Goal: Task Accomplishment & Management: Manage account settings

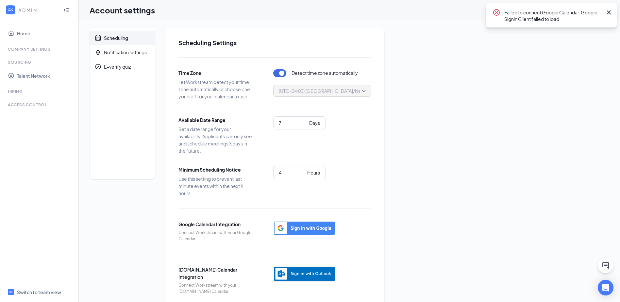
click at [610, 13] on icon "Cross" at bounding box center [609, 12] width 8 height 8
click at [23, 64] on div "Sourcing" at bounding box center [40, 62] width 64 height 6
click at [28, 34] on link "Home" at bounding box center [45, 33] width 56 height 13
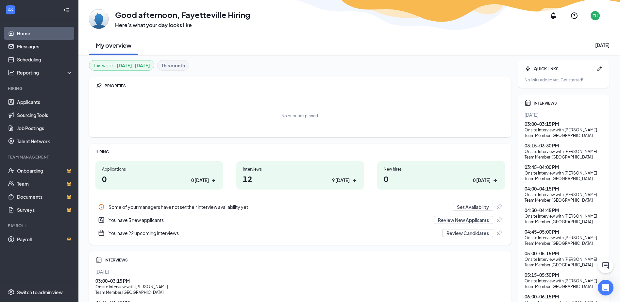
click at [553, 145] on div "03:15 - 03:30 PM" at bounding box center [564, 145] width 78 height 7
click at [543, 154] on div "Onsite Interview with [PERSON_NAME]" at bounding box center [564, 152] width 78 height 6
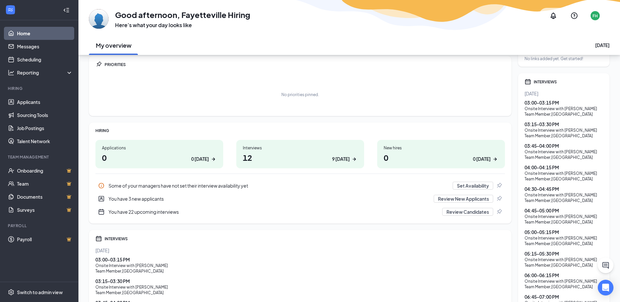
scroll to position [33, 0]
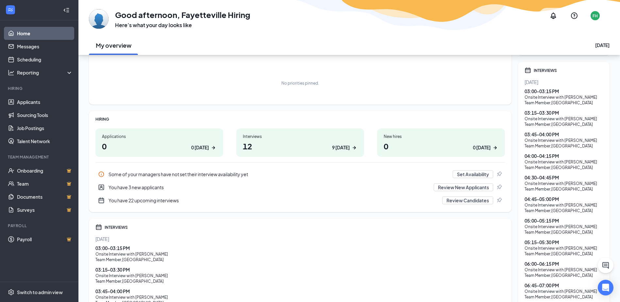
click at [530, 70] on icon "Calendar" at bounding box center [528, 71] width 6 height 6
click at [284, 144] on h1 "12 9 today" at bounding box center [300, 146] width 115 height 11
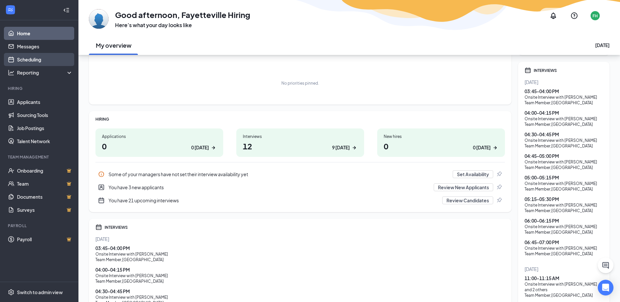
click at [47, 55] on link "Scheduling" at bounding box center [45, 59] width 56 height 13
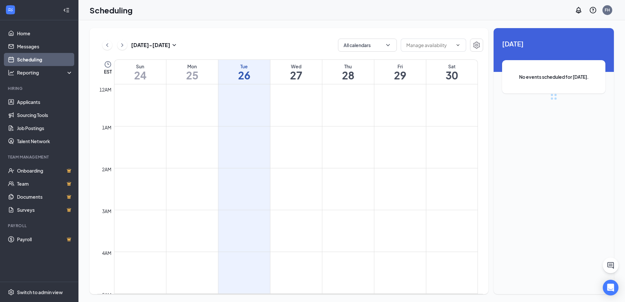
scroll to position [321, 0]
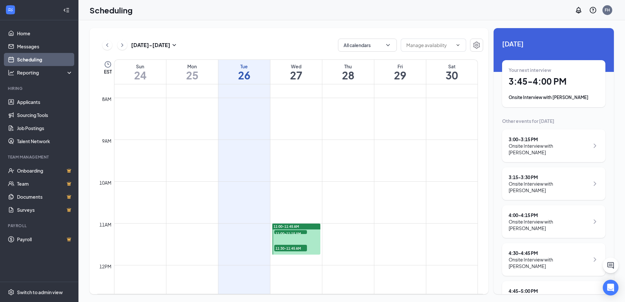
click at [525, 77] on h1 "3:45 - 4:00 PM" at bounding box center [554, 81] width 90 height 11
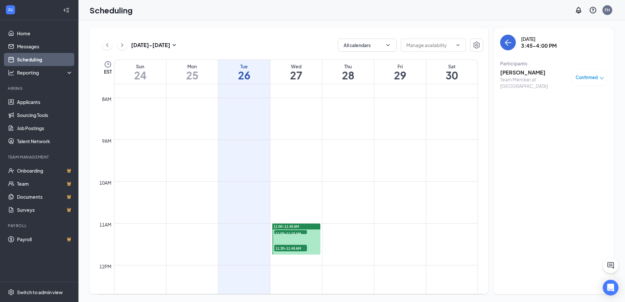
click at [524, 74] on h3 "[PERSON_NAME]" at bounding box center [534, 72] width 69 height 7
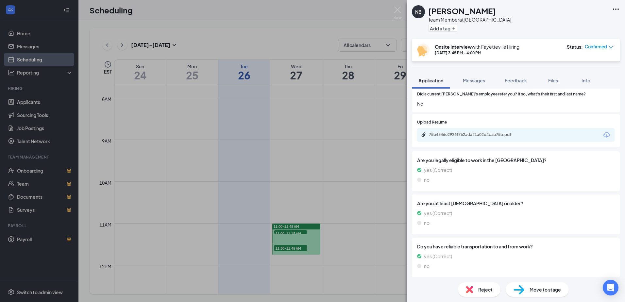
scroll to position [379, 0]
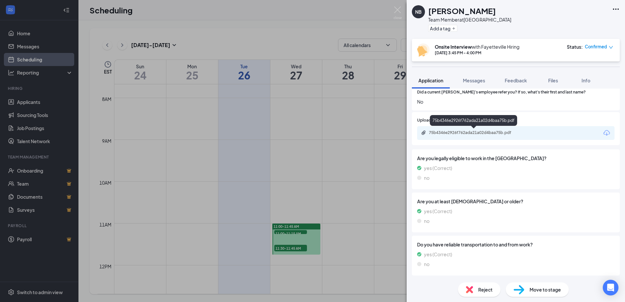
click at [467, 131] on div "75b4346e2926f762ada21a02d4baa75b.pdf" at bounding box center [475, 132] width 92 height 5
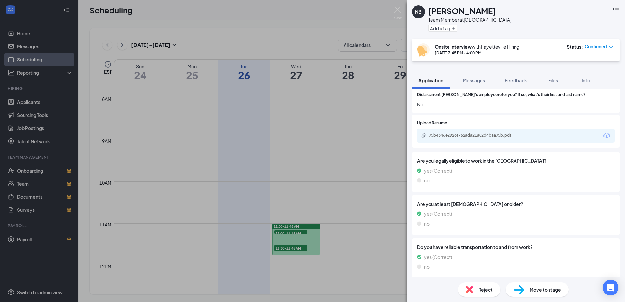
click at [317, 25] on div "NB Nicere [PERSON_NAME] Team Member at [GEOGRAPHIC_DATA] Add a tag Onsite Inter…" at bounding box center [312, 151] width 625 height 302
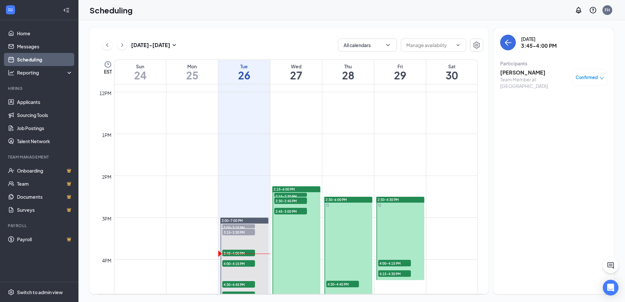
scroll to position [583, 0]
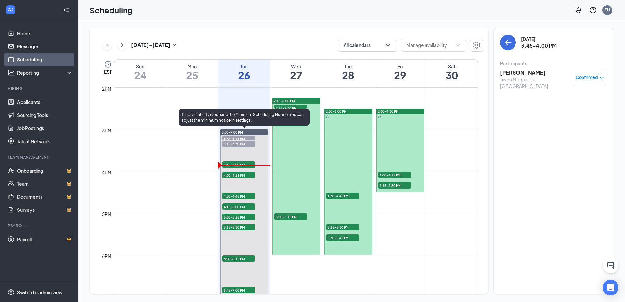
click at [242, 194] on span "4:30-4:45 PM" at bounding box center [238, 196] width 33 height 7
click at [243, 205] on span "4:45-5:00 PM" at bounding box center [238, 206] width 33 height 7
click at [243, 173] on span "4:00-4:15 PM" at bounding box center [238, 175] width 33 height 7
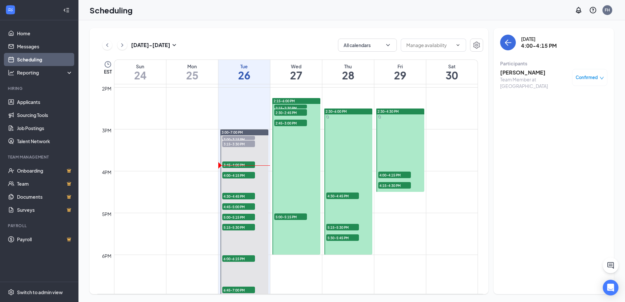
click at [523, 73] on h3 "[PERSON_NAME]" at bounding box center [534, 72] width 69 height 7
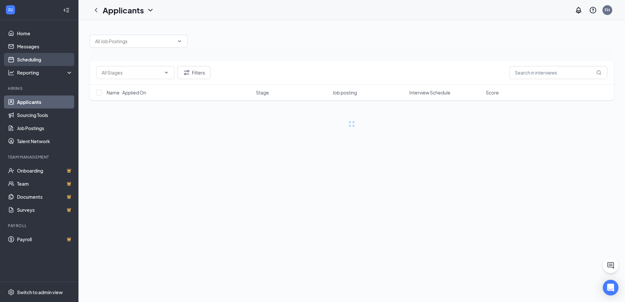
click at [33, 57] on link "Scheduling" at bounding box center [45, 59] width 56 height 13
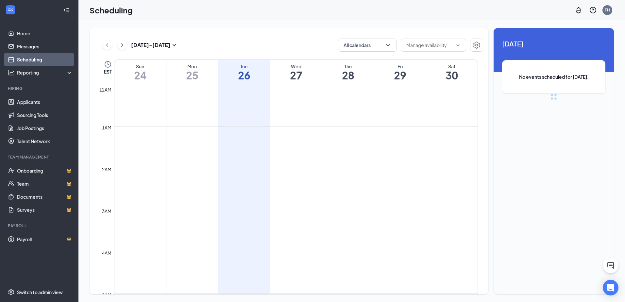
scroll to position [321, 0]
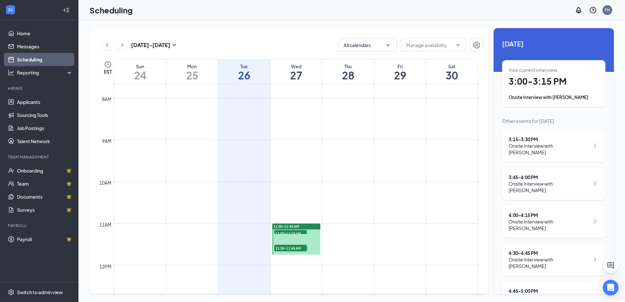
click at [548, 150] on div "3:15 - 3:30 PM Onsite Interview with [PERSON_NAME]" at bounding box center [553, 145] width 103 height 33
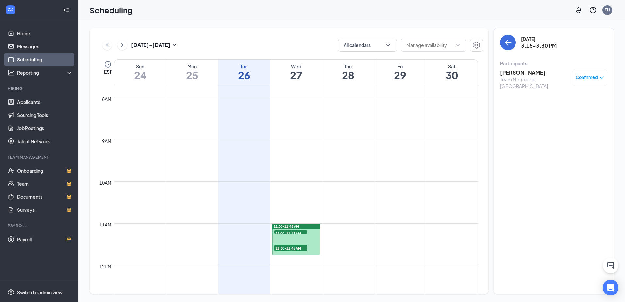
click at [524, 75] on h3 "[PERSON_NAME]" at bounding box center [534, 72] width 69 height 7
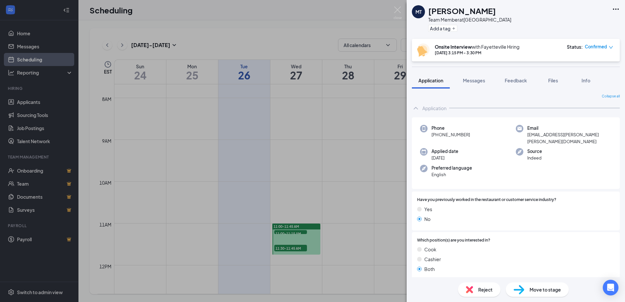
click at [357, 24] on div "MT [PERSON_NAME] Team Member at [GEOGRAPHIC_DATA] Add a tag Onsite Interview wi…" at bounding box center [312, 151] width 625 height 302
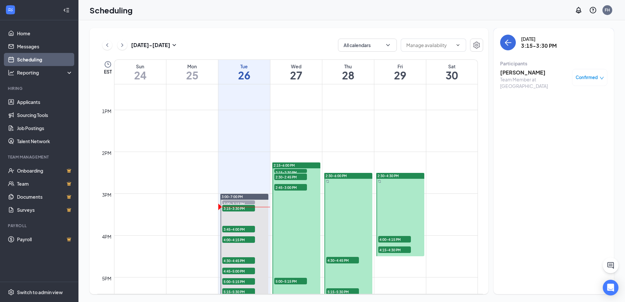
scroll to position [615, 0]
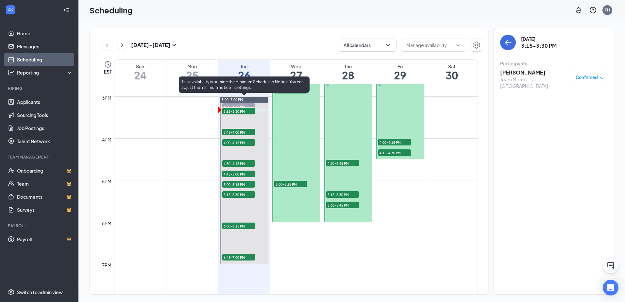
click at [242, 103] on div "3:00-3:15 PM 1" at bounding box center [239, 105] width 34 height 5
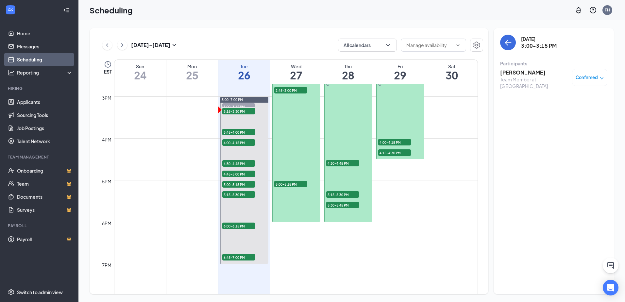
click at [517, 75] on h3 "[PERSON_NAME]" at bounding box center [534, 72] width 69 height 7
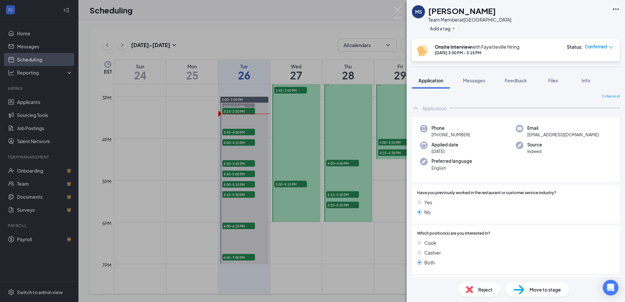
click at [210, 107] on div "MS [PERSON_NAME] Team Member at [GEOGRAPHIC_DATA] Add a tag Onsite Interview wi…" at bounding box center [312, 151] width 625 height 302
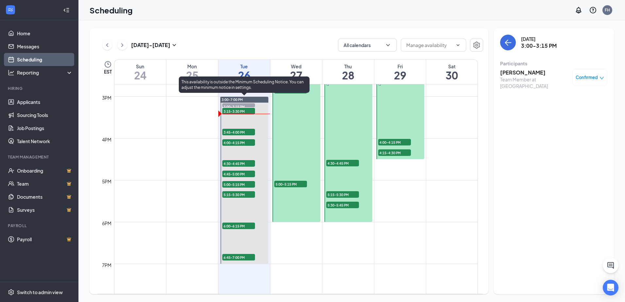
click at [230, 132] on span "3:45-4:00 PM" at bounding box center [238, 132] width 33 height 7
click at [244, 123] on div at bounding box center [244, 180] width 48 height 167
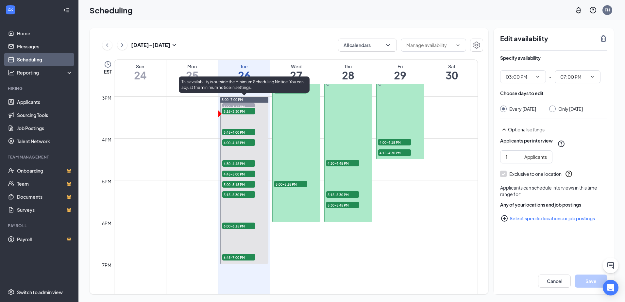
click at [243, 132] on span "3:45-4:00 PM" at bounding box center [238, 132] width 33 height 7
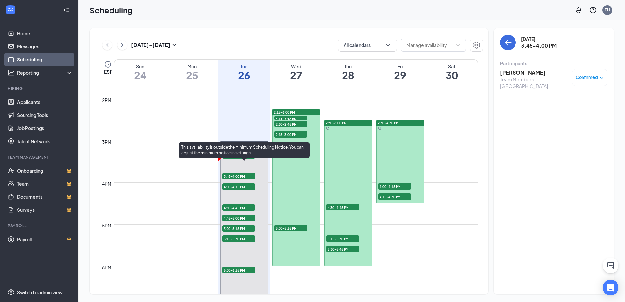
scroll to position [583, 0]
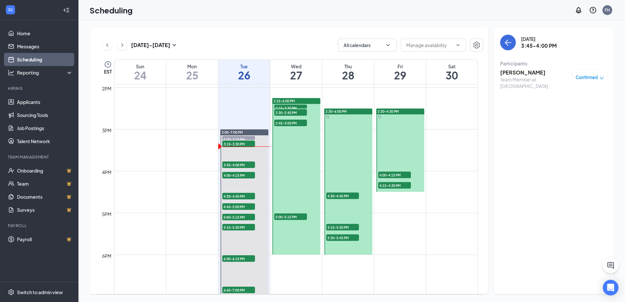
click at [510, 74] on h3 "[PERSON_NAME]" at bounding box center [534, 72] width 69 height 7
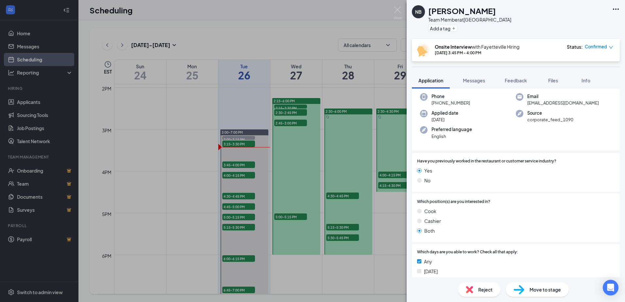
scroll to position [33, 0]
click at [205, 28] on div "NB Nicere [PERSON_NAME] Team Member at [GEOGRAPHIC_DATA] Add a tag Onsite Inter…" at bounding box center [312, 151] width 625 height 302
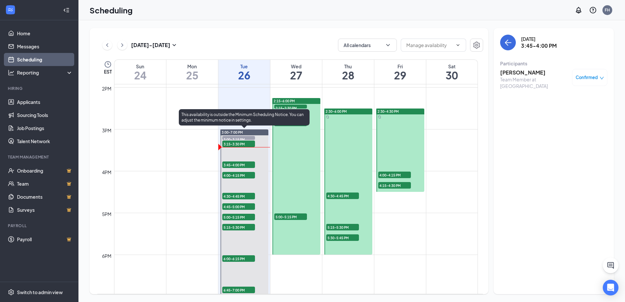
click at [247, 144] on span "3:15-3:30 PM" at bounding box center [238, 144] width 33 height 7
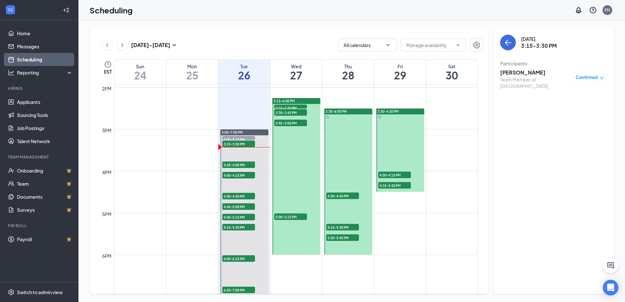
click at [601, 77] on icon "down" at bounding box center [601, 78] width 5 height 5
click at [520, 108] on div "[DATE] 3:15-3:30 PM Participants [PERSON_NAME] Team Member at [GEOGRAPHIC_DATA]…" at bounding box center [553, 161] width 120 height 266
click at [507, 73] on h3 "[PERSON_NAME]" at bounding box center [534, 72] width 69 height 7
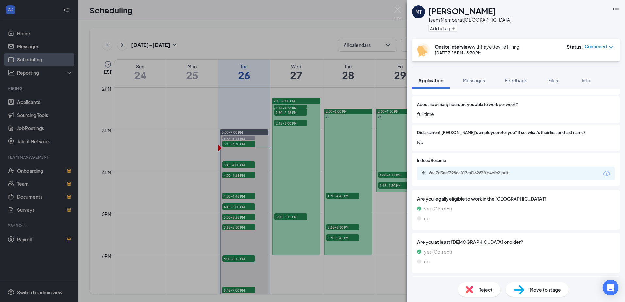
scroll to position [360, 0]
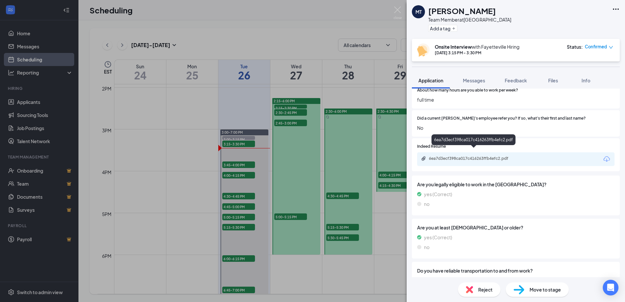
click at [484, 156] on div "6ea7d3ecf398ca017c416263ffb4efc2.pdf" at bounding box center [475, 158] width 92 height 5
click at [318, 38] on div "MT [PERSON_NAME] Team Member at [GEOGRAPHIC_DATA] Add a tag Onsite Interview wi…" at bounding box center [312, 151] width 625 height 302
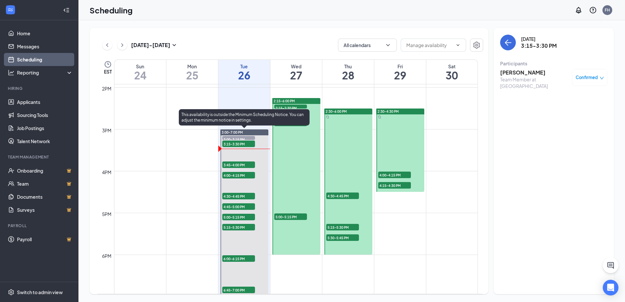
click at [236, 136] on span "3:00-3:15 PM" at bounding box center [238, 139] width 33 height 7
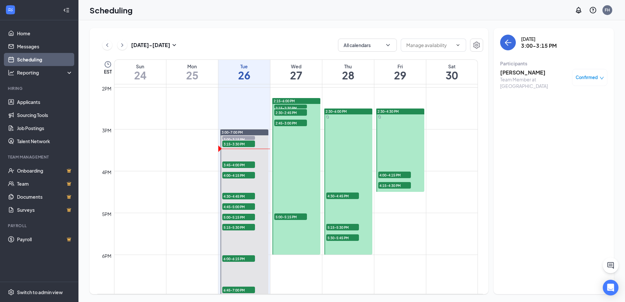
click at [530, 73] on h3 "[PERSON_NAME]" at bounding box center [534, 72] width 69 height 7
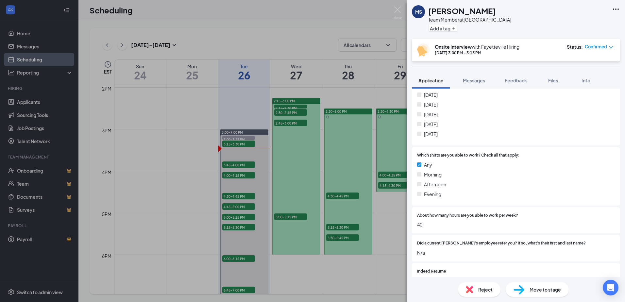
scroll to position [294, 0]
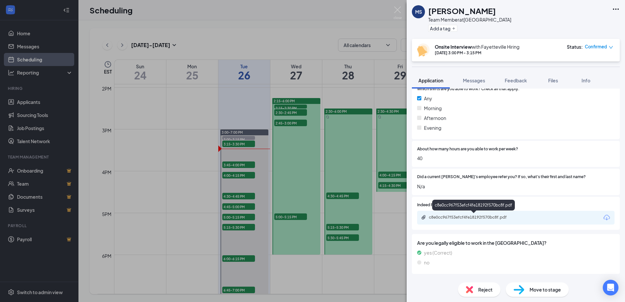
click at [450, 221] on div "c8e0cc967f53efcf4fe18192f570bc8f.pdf" at bounding box center [474, 218] width 106 height 6
click at [301, 25] on div "MS [PERSON_NAME] Team Member at [GEOGRAPHIC_DATA] Add a tag Onsite Interview wi…" at bounding box center [312, 151] width 625 height 302
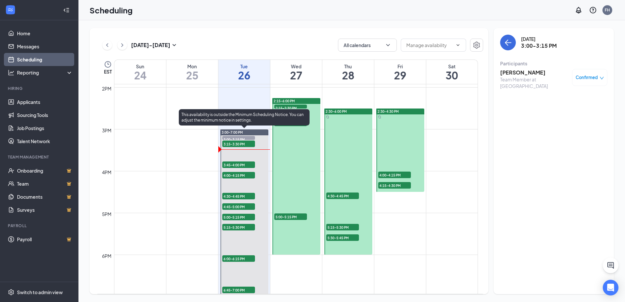
click at [227, 164] on span "3:45-4:00 PM" at bounding box center [238, 164] width 33 height 7
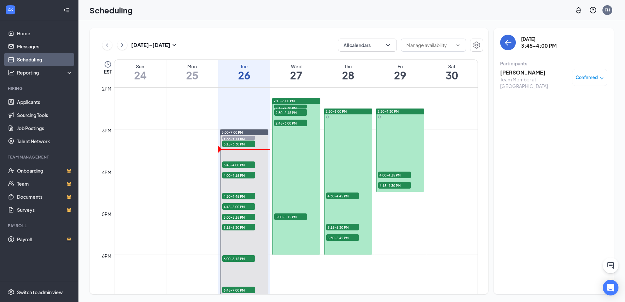
click at [524, 70] on h3 "[PERSON_NAME]" at bounding box center [534, 72] width 69 height 7
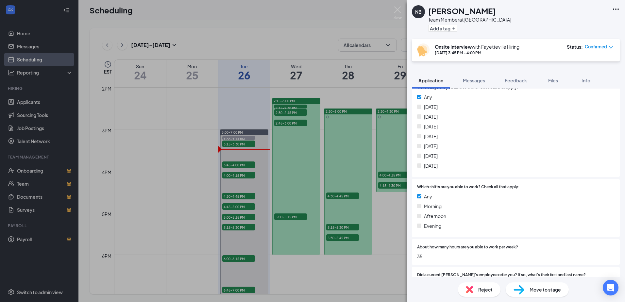
scroll to position [360, 0]
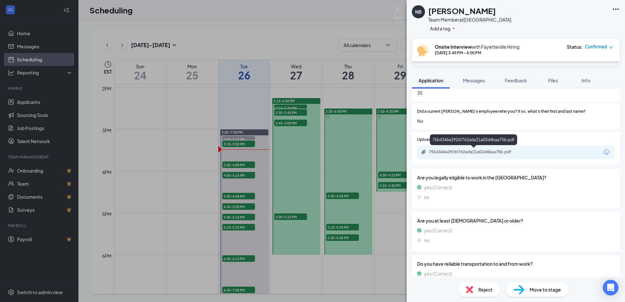
click at [475, 155] on div "75b4346e2926f762ada21a02d4baa75b.pdf" at bounding box center [474, 152] width 106 height 6
click at [288, 20] on div "NB Nicere [PERSON_NAME] Team Member at [GEOGRAPHIC_DATA] Add a tag Onsite Inter…" at bounding box center [312, 151] width 625 height 302
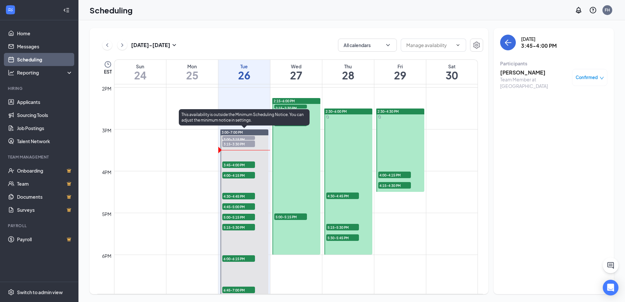
click at [236, 176] on span "4:00-4:15 PM" at bounding box center [238, 175] width 33 height 7
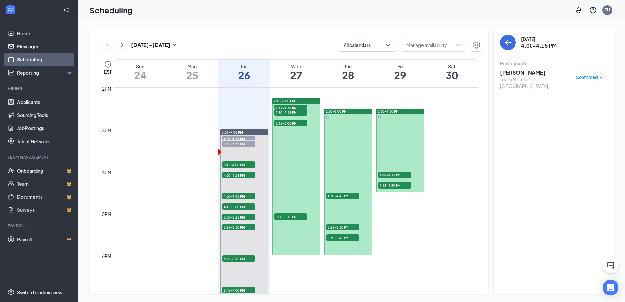
click at [519, 73] on h3 "[PERSON_NAME]" at bounding box center [534, 72] width 69 height 7
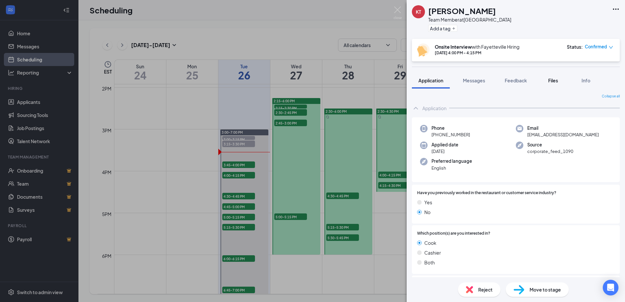
click at [551, 83] on span "Files" at bounding box center [553, 80] width 10 height 6
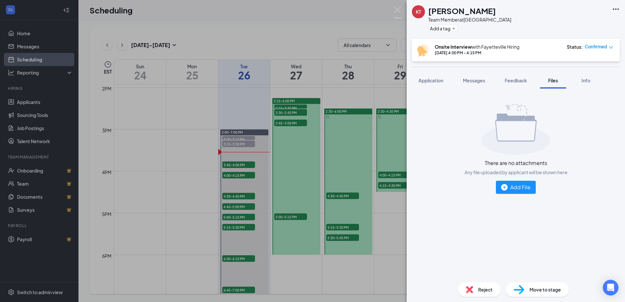
click at [329, 33] on div "KT [PERSON_NAME] Team Member at [GEOGRAPHIC_DATA] Add a tag Onsite Interview wi…" at bounding box center [312, 151] width 625 height 302
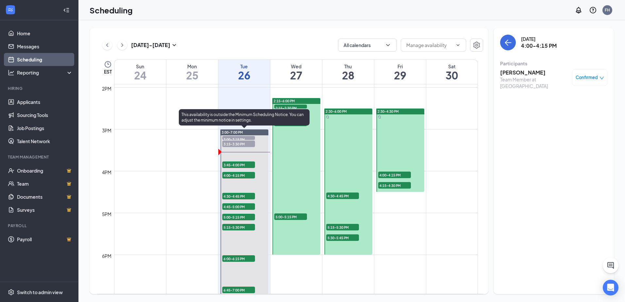
click at [238, 195] on span "4:30-4:45 PM" at bounding box center [238, 196] width 33 height 7
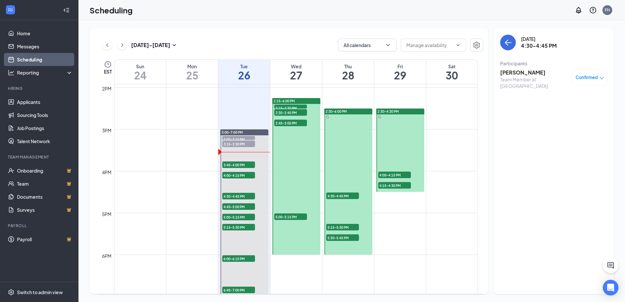
click at [533, 70] on h3 "[PERSON_NAME]" at bounding box center [534, 72] width 69 height 7
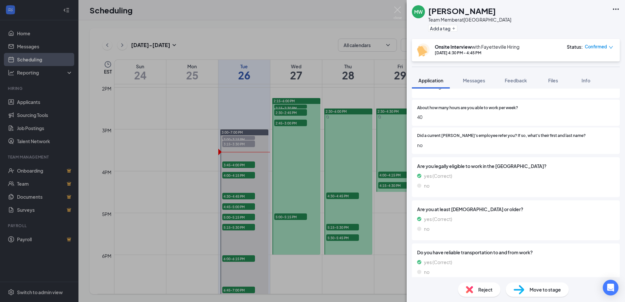
scroll to position [343, 0]
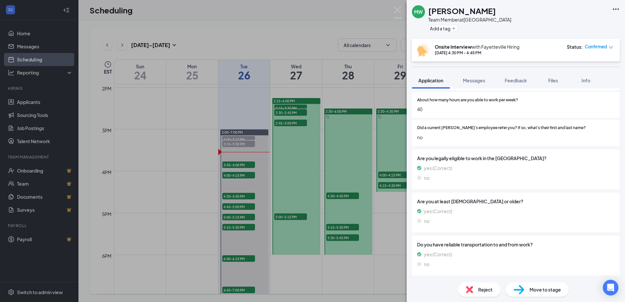
drag, startPoint x: 551, startPoint y: 79, endPoint x: 449, endPoint y: 81, distance: 102.3
click at [551, 79] on span "Files" at bounding box center [553, 80] width 10 height 6
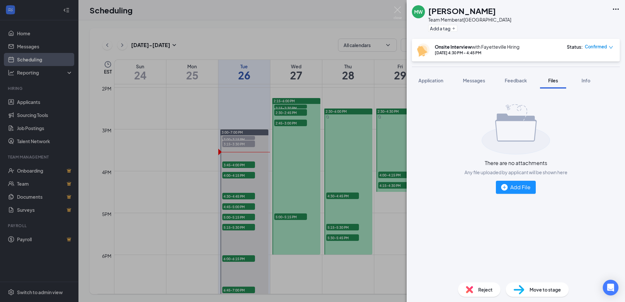
click at [309, 41] on div "MW [PERSON_NAME] Team Member at [GEOGRAPHIC_DATA] Add a tag Onsite Interview wi…" at bounding box center [312, 151] width 625 height 302
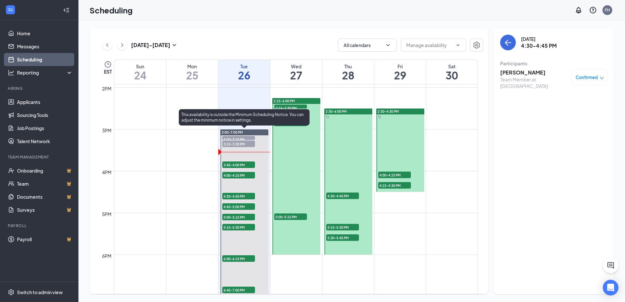
click at [230, 205] on span "4:45-5:00 PM" at bounding box center [238, 206] width 33 height 7
click at [235, 203] on span "4:45-5:00 PM" at bounding box center [238, 206] width 33 height 7
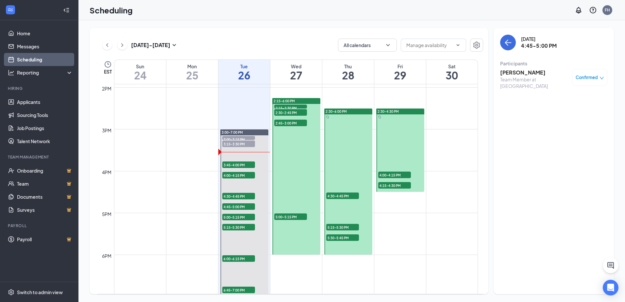
click at [523, 74] on h3 "[PERSON_NAME]" at bounding box center [534, 72] width 69 height 7
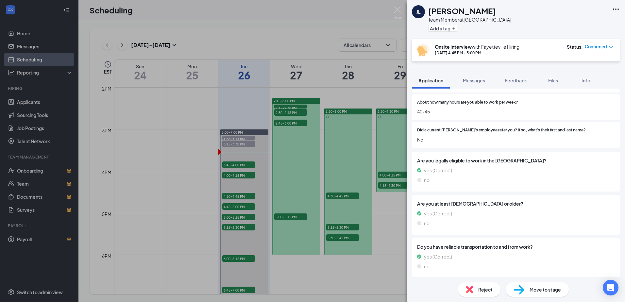
scroll to position [343, 0]
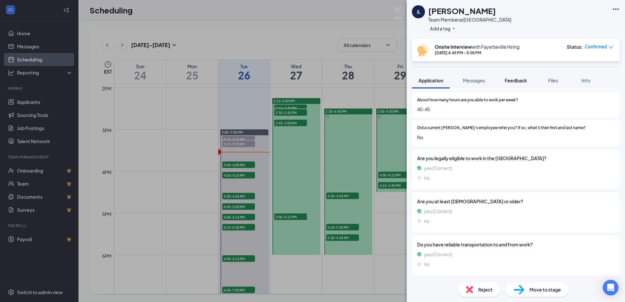
click at [527, 82] on span "Feedback" at bounding box center [516, 80] width 22 height 6
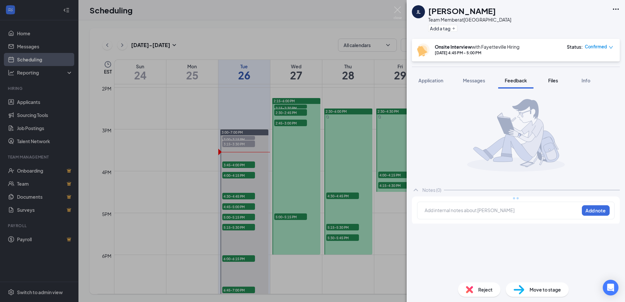
click at [546, 78] on button "Files" at bounding box center [553, 80] width 26 height 16
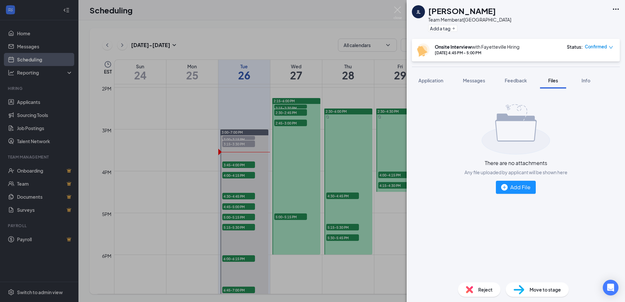
click at [314, 35] on div "[PERSON_NAME] [PERSON_NAME] Team Member at [GEOGRAPHIC_DATA] Add a tag Onsite I…" at bounding box center [312, 151] width 625 height 302
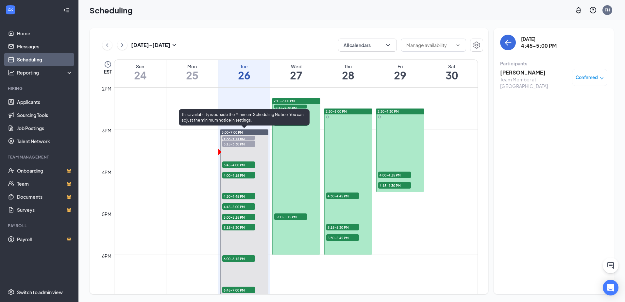
click at [235, 213] on div "5:00-5:15 PM 1" at bounding box center [239, 217] width 34 height 8
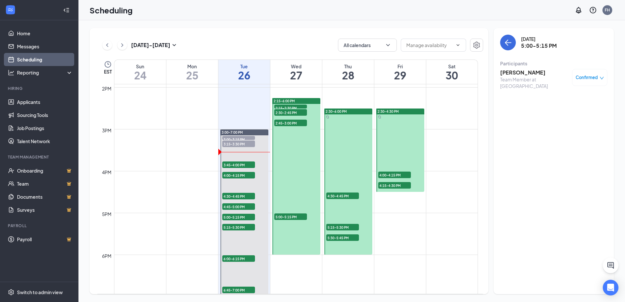
click at [530, 73] on h3 "[PERSON_NAME]" at bounding box center [534, 72] width 69 height 7
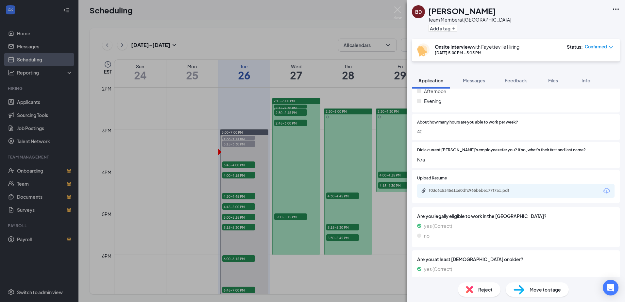
scroll to position [327, 0]
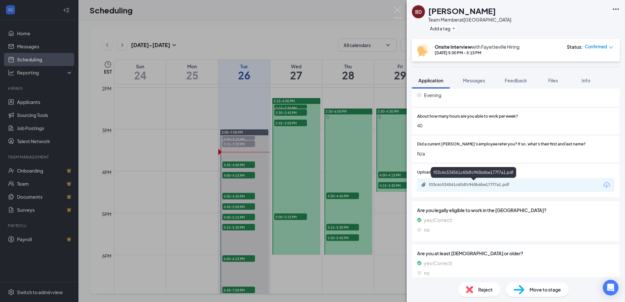
click at [462, 184] on div "f03c6c534561c60dfc965b6be177f7a1.pdf" at bounding box center [475, 184] width 92 height 5
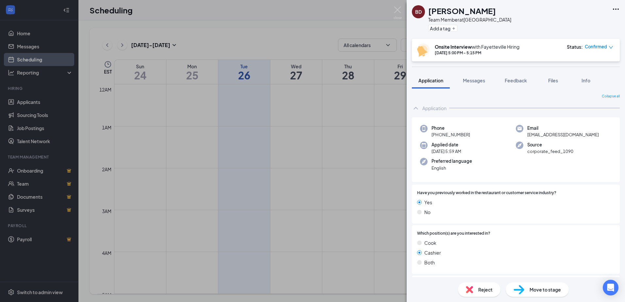
scroll to position [327, 0]
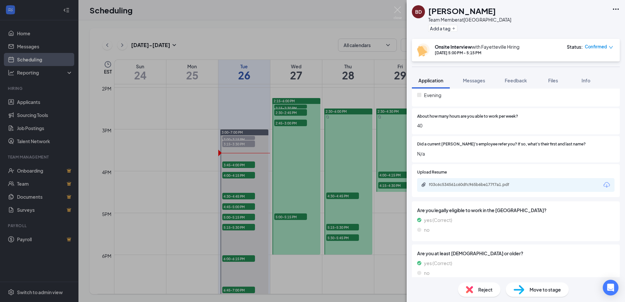
click at [300, 43] on div "BD Brandy Driggers Team Member at Fayetteville Add a tag Onsite Interview with …" at bounding box center [312, 151] width 625 height 302
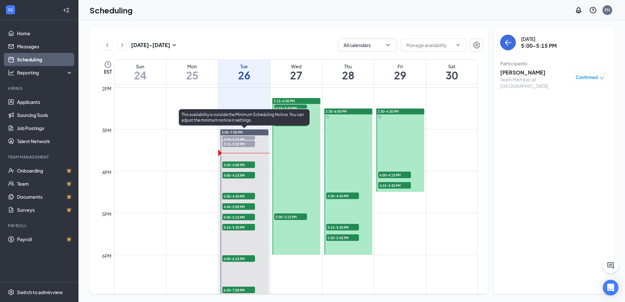
click at [243, 225] on span "5:15-5:30 PM" at bounding box center [238, 227] width 33 height 7
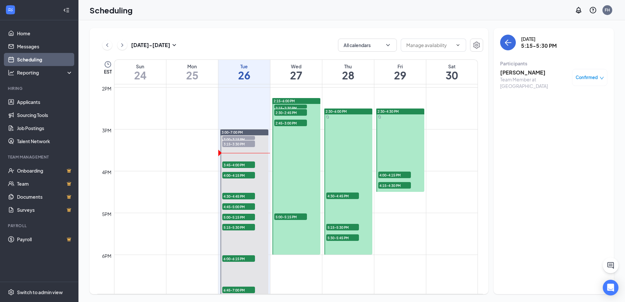
click at [506, 75] on h3 "Amarhi Harris" at bounding box center [534, 72] width 69 height 7
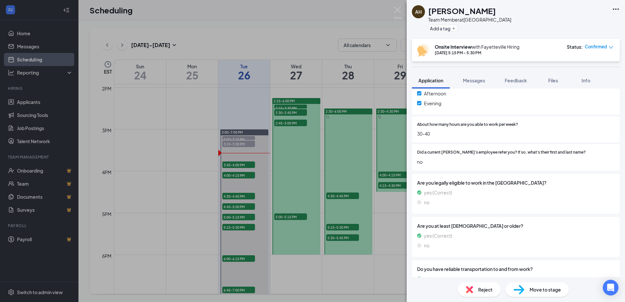
scroll to position [343, 0]
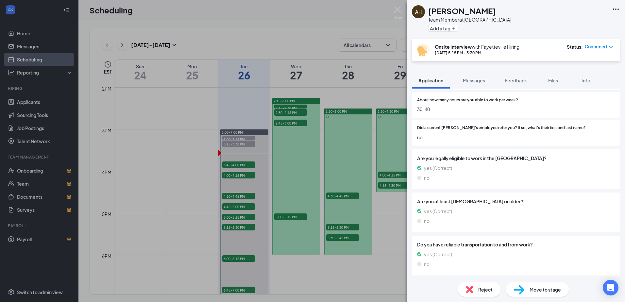
click at [286, 30] on div "AH Amarhi Harris Team Member at Fayetteville Add a tag Onsite Interview with Fa…" at bounding box center [312, 151] width 625 height 302
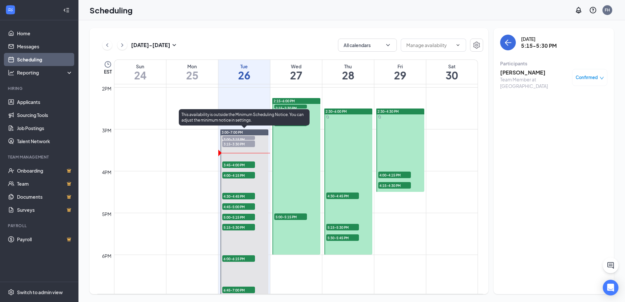
click at [236, 256] on span "6:00-6:15 PM" at bounding box center [238, 258] width 33 height 7
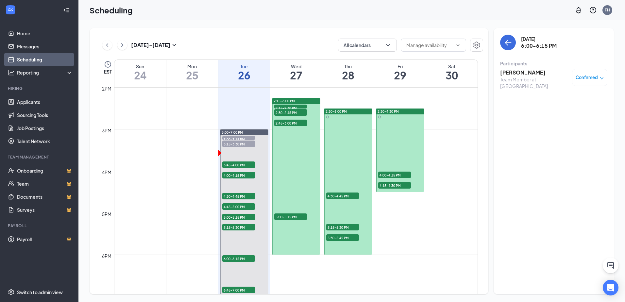
click at [523, 74] on h3 "kyla Canter" at bounding box center [534, 72] width 69 height 7
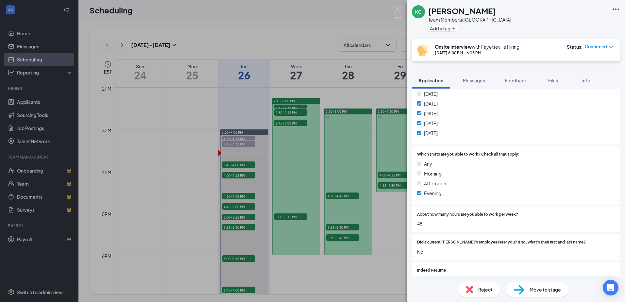
scroll to position [327, 0]
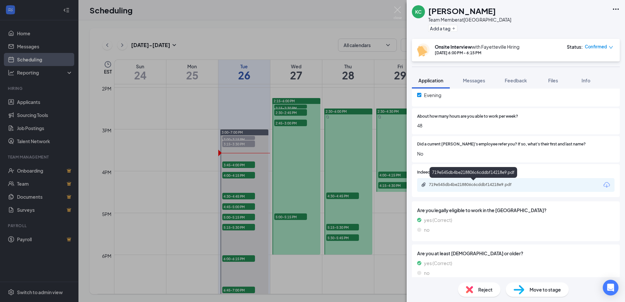
click at [477, 187] on div "719e545db4be218806c6cddbf14218e9.pdf" at bounding box center [475, 184] width 92 height 5
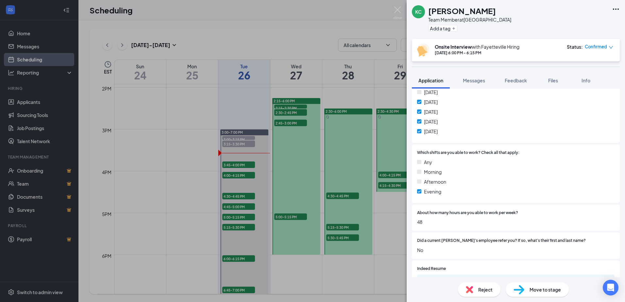
scroll to position [229, 0]
click at [269, 0] on div "KC kyla Canter Team Member at Fayetteville Add a tag Onsite Interview with Faye…" at bounding box center [312, 151] width 625 height 302
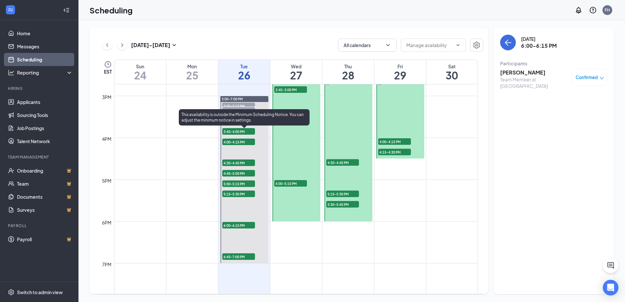
scroll to position [648, 0]
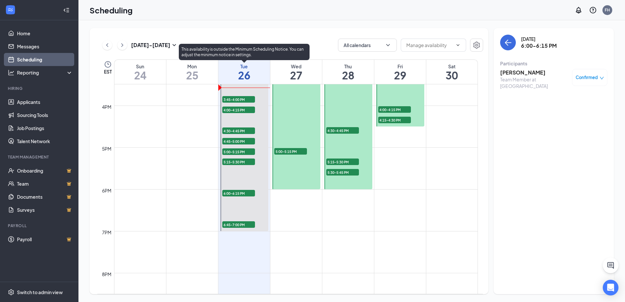
click at [233, 223] on span "6:45-7:00 PM" at bounding box center [238, 224] width 33 height 7
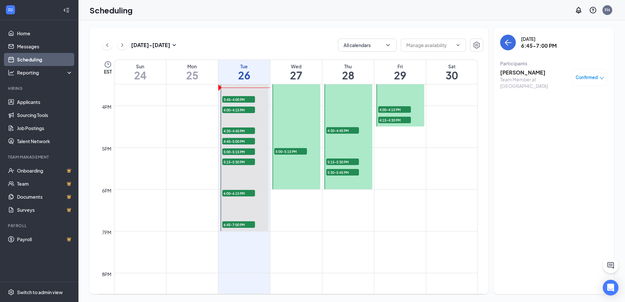
click at [525, 74] on h3 "Emma Lynch" at bounding box center [534, 72] width 69 height 7
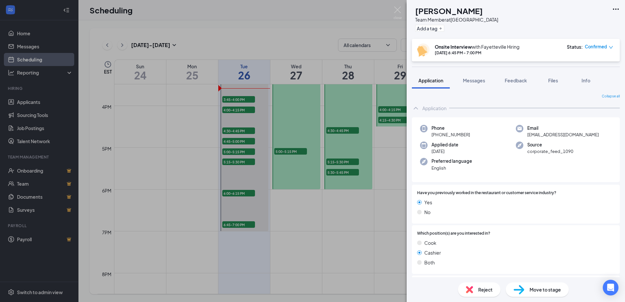
click at [319, 45] on div "EL Emma Lynch Team Member at Fayetteville Add a tag Onsite Interview with Fayet…" at bounding box center [312, 151] width 625 height 302
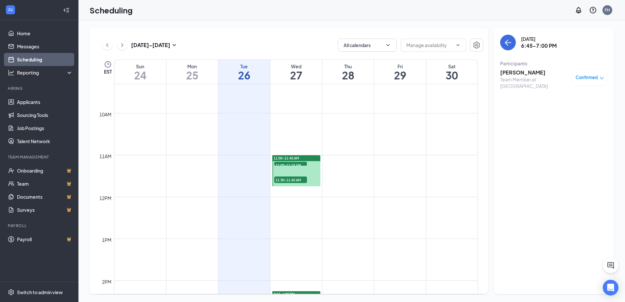
scroll to position [452, 0]
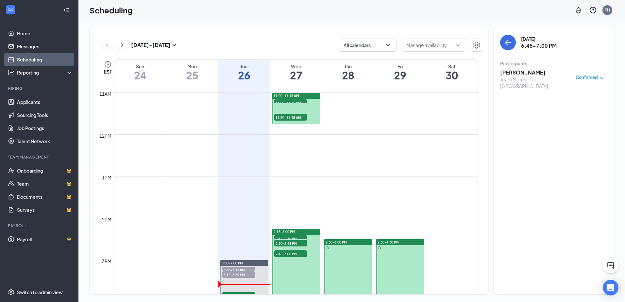
click at [304, 95] on div "11:00-11:45 AM" at bounding box center [296, 96] width 48 height 6
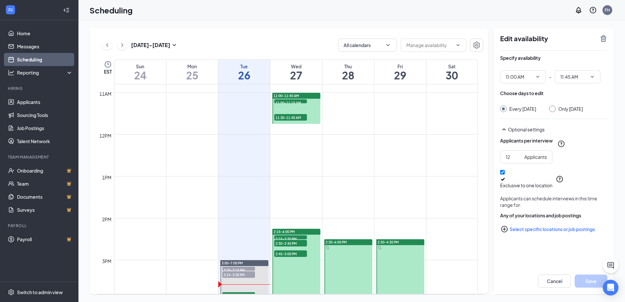
click at [293, 113] on div "11:30-11:45 AM 1" at bounding box center [291, 117] width 34 height 8
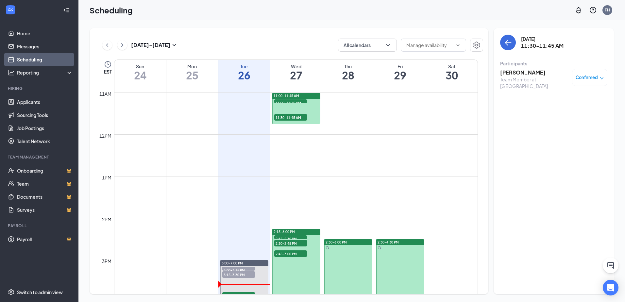
click at [534, 74] on h3 "Donesia Sanders" at bounding box center [534, 72] width 69 height 7
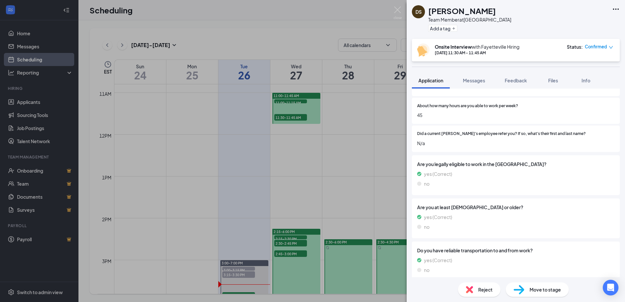
scroll to position [343, 0]
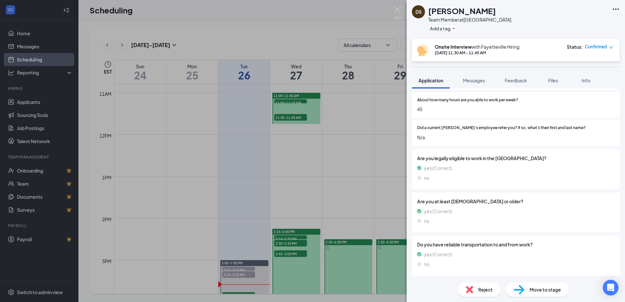
drag, startPoint x: 346, startPoint y: 169, endPoint x: 331, endPoint y: 170, distance: 15.4
click at [345, 168] on div "DS Donesia Sanders Team Member at Fayetteville Add a tag Onsite Interview with …" at bounding box center [312, 151] width 625 height 302
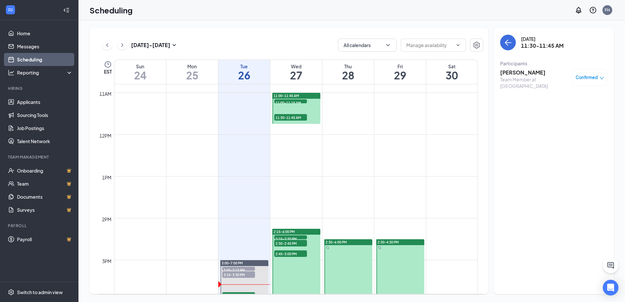
click at [283, 119] on span "11:30-11:45 AM" at bounding box center [290, 117] width 33 height 7
click at [289, 101] on span "11:00-11:15 AM" at bounding box center [290, 102] width 33 height 7
click at [543, 75] on h3 "Shonikki Woodard" at bounding box center [534, 72] width 69 height 7
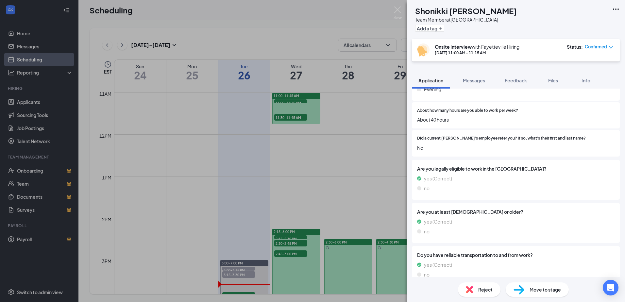
scroll to position [343, 0]
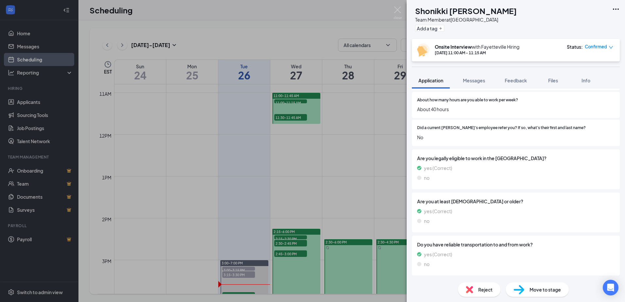
click at [371, 162] on div "SW Shonikki Woodard Team Member at Fayetteville Add a tag Onsite Interview with…" at bounding box center [312, 151] width 625 height 302
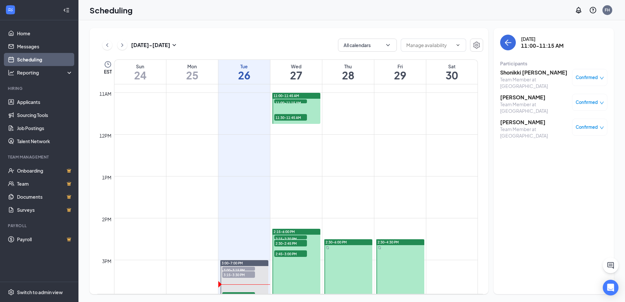
click at [527, 94] on h3 "Daniel McKoy" at bounding box center [534, 97] width 69 height 7
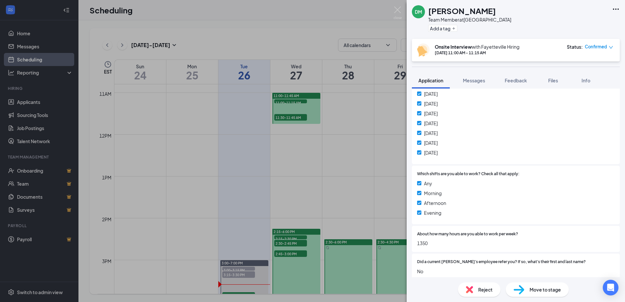
scroll to position [327, 0]
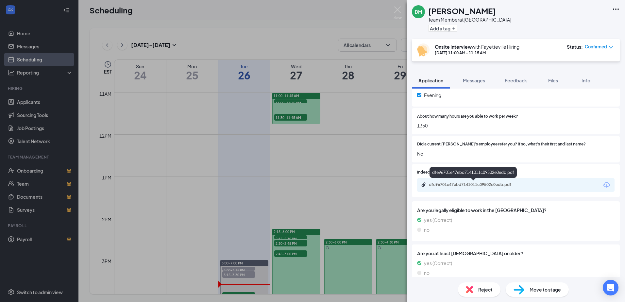
click at [511, 187] on div "dfe96701e47ebd7141011c09502e0edb.pdf" at bounding box center [475, 184] width 92 height 5
drag, startPoint x: 369, startPoint y: 164, endPoint x: 361, endPoint y: 160, distance: 8.8
click at [369, 164] on div "DM Daniel McKoy Team Member at Fayetteville Add a tag Onsite Interview with Fay…" at bounding box center [312, 151] width 625 height 302
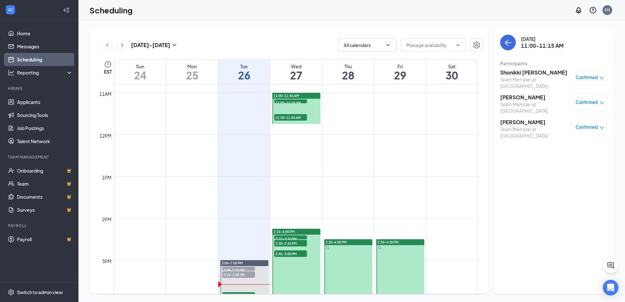
click at [292, 237] on span "2:15-2:30 PM" at bounding box center [290, 238] width 33 height 7
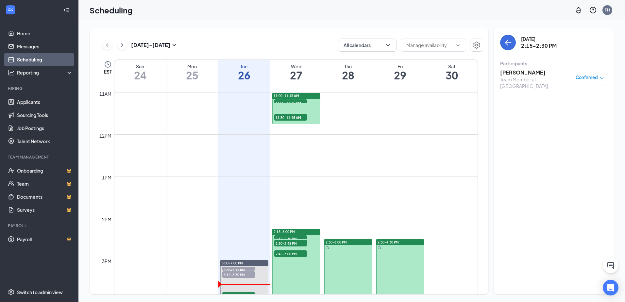
click at [515, 71] on h3 "Ashley Clifton" at bounding box center [534, 72] width 69 height 7
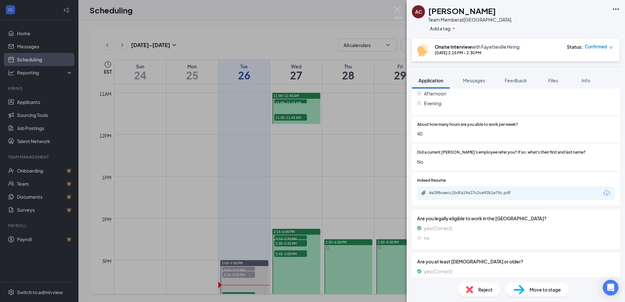
scroll to position [327, 0]
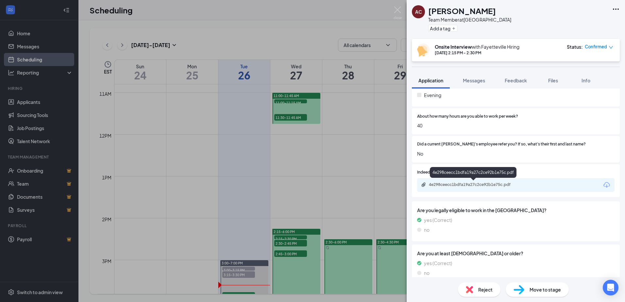
click at [483, 187] on div "4e298ceecc1bdfa19a27c2ce92b1e75c.pdf" at bounding box center [474, 185] width 106 height 6
click at [320, 42] on div "AC Ashley Clifton Team Member at Fayetteville Add a tag Onsite Interview with F…" at bounding box center [312, 151] width 625 height 302
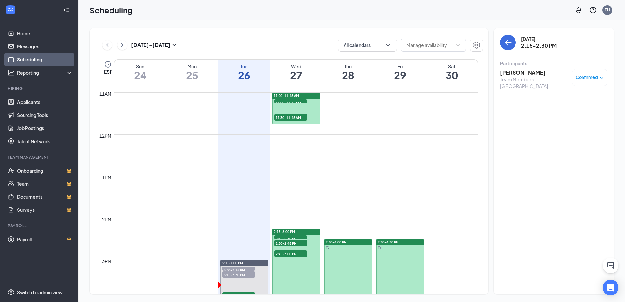
click at [290, 251] on span "2:45-3:00 PM" at bounding box center [290, 253] width 33 height 7
click at [514, 73] on h3 "Susan Dixon" at bounding box center [534, 72] width 69 height 7
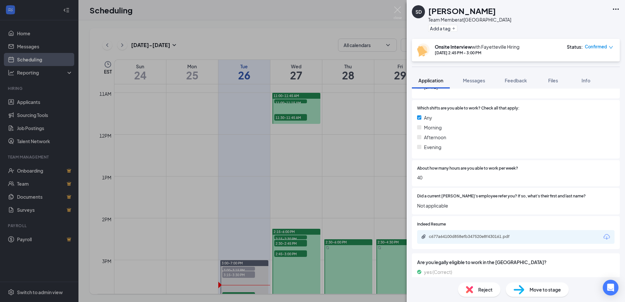
scroll to position [294, 0]
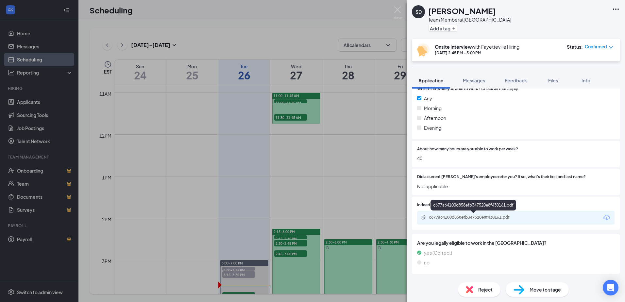
click at [437, 215] on div "c677a64100d858efb347520e8f430161.pdf" at bounding box center [475, 217] width 92 height 5
click at [322, 30] on div "SD Susan Dixon Team Member at Fayetteville Add a tag Onsite Interview with Faye…" at bounding box center [312, 151] width 625 height 302
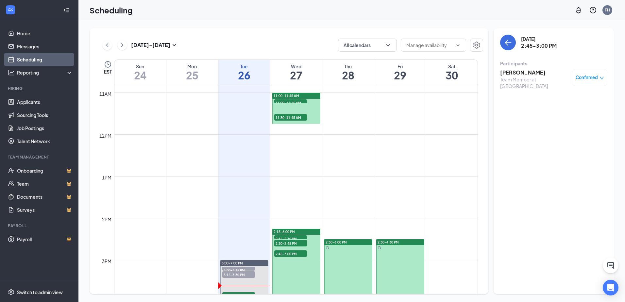
click at [367, 240] on div "2:30-6:00 PM" at bounding box center [348, 242] width 48 height 6
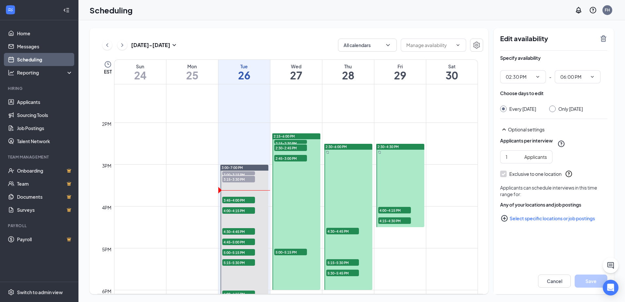
scroll to position [550, 0]
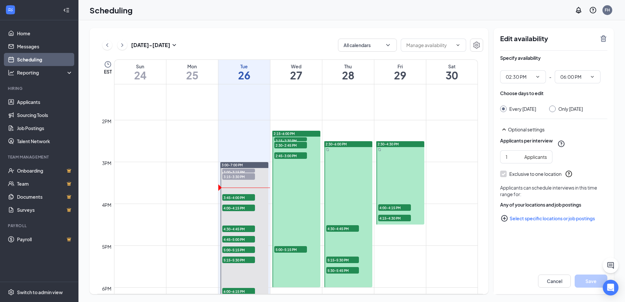
click at [294, 250] on span "5:00-5:15 PM" at bounding box center [290, 249] width 33 height 7
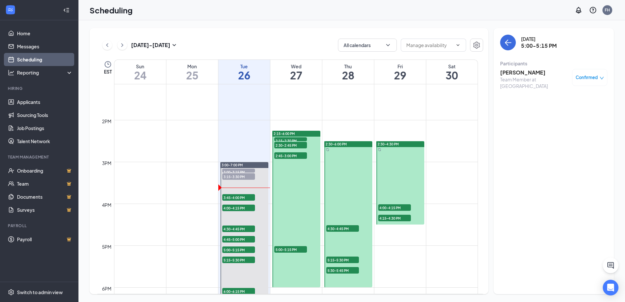
click at [529, 74] on h3 "Robert Harris" at bounding box center [534, 72] width 69 height 7
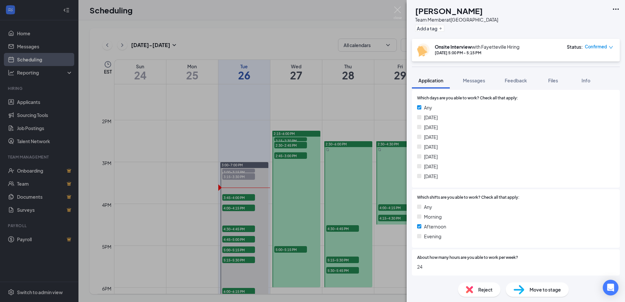
scroll to position [180, 0]
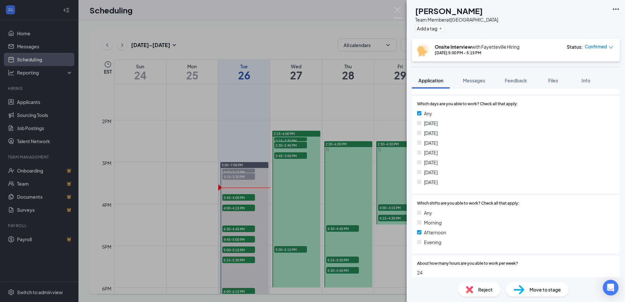
click at [360, 115] on div "RH Robert Harris Team Member at Fayetteville Add a tag Onsite Interview with Fa…" at bounding box center [312, 151] width 625 height 302
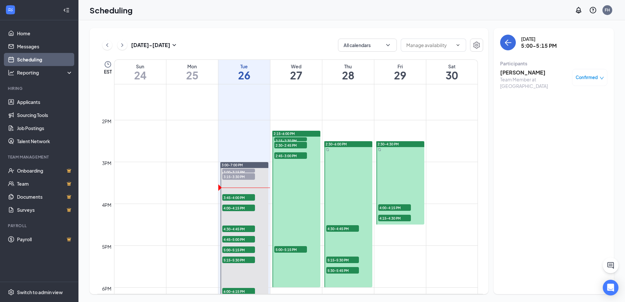
click at [301, 153] on span "2:45-3:00 PM" at bounding box center [290, 155] width 33 height 7
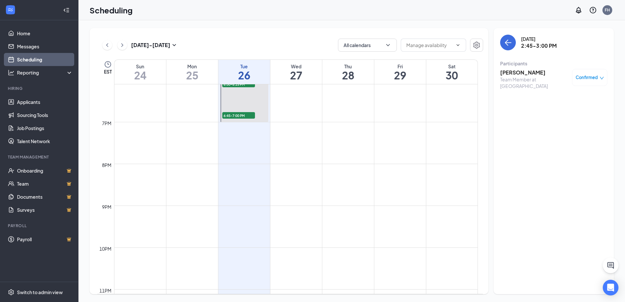
scroll to position [681, 0]
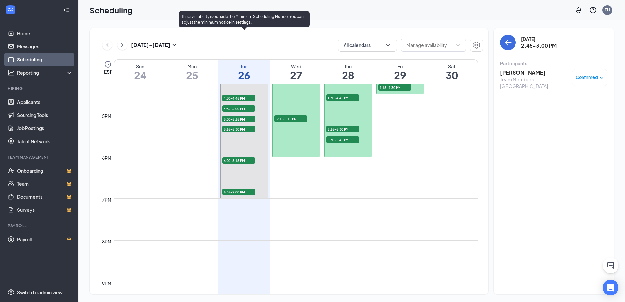
click at [244, 193] on span "6:45-7:00 PM" at bounding box center [238, 192] width 33 height 7
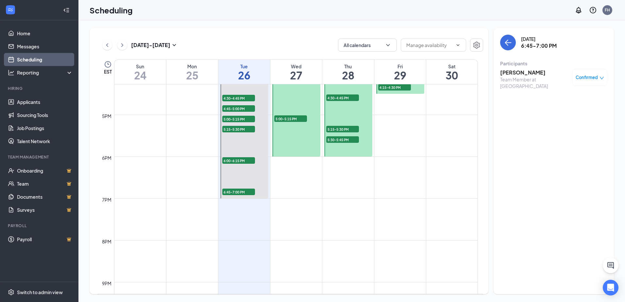
click at [354, 138] on span "5:30-5:45 PM" at bounding box center [342, 139] width 33 height 7
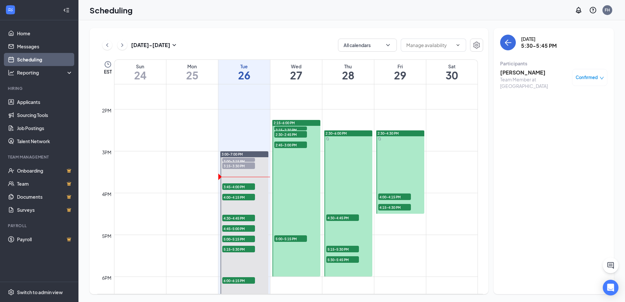
scroll to position [550, 0]
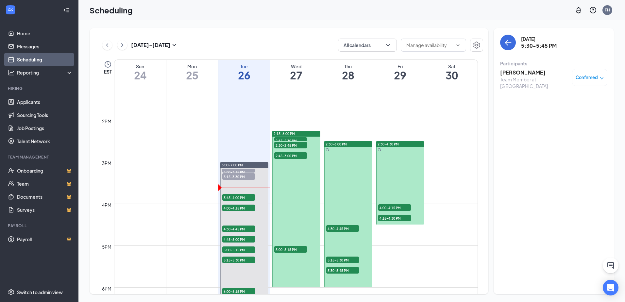
click at [530, 75] on h3 "Markaya Butterfield" at bounding box center [534, 72] width 69 height 7
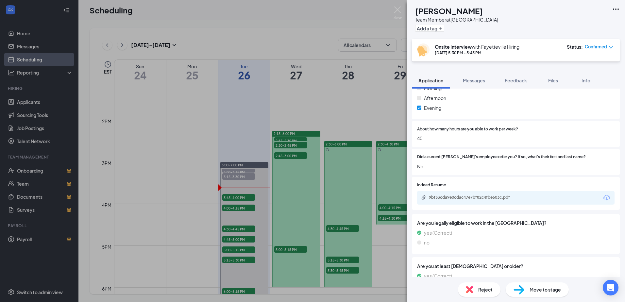
scroll to position [360, 0]
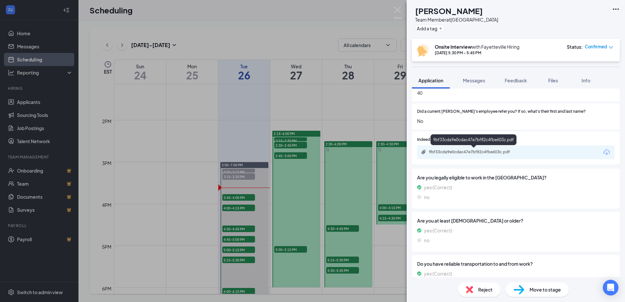
click at [502, 151] on div "9bf33cda9e0cdac47e7bf82c4fbe603c.pdf" at bounding box center [475, 151] width 92 height 5
click at [318, 42] on div "MB Markaya Butterfield Team Member at Fayetteville Add a tag Onsite Interview w…" at bounding box center [312, 151] width 625 height 302
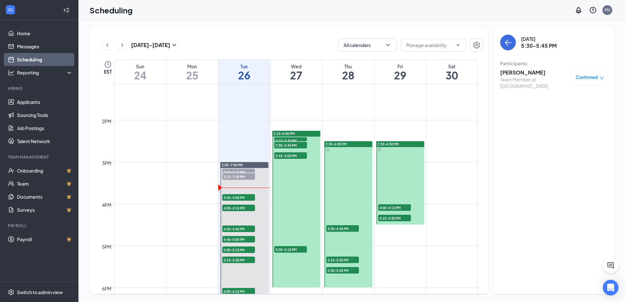
click at [345, 256] on div "5:15-5:30 PM 1" at bounding box center [343, 260] width 34 height 8
click at [517, 74] on h3 "Tiana Lucas" at bounding box center [534, 72] width 69 height 7
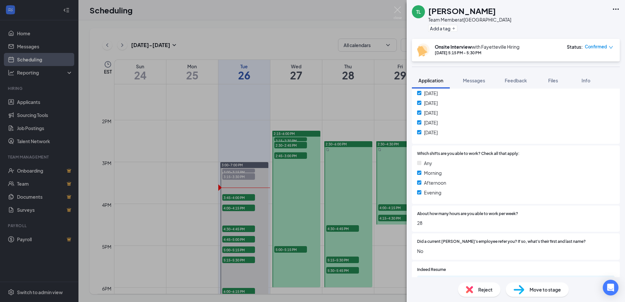
scroll to position [327, 0]
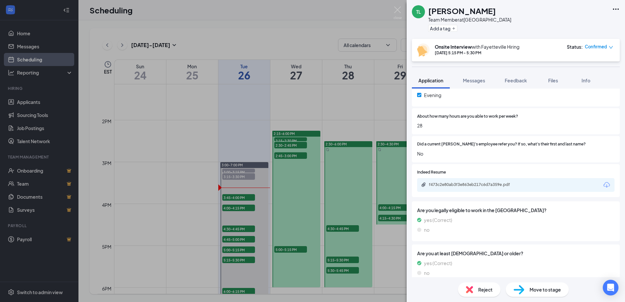
click at [471, 189] on div "f473c2e80ab3f3e863eb217c6d7a359e.pdf" at bounding box center [515, 185] width 197 height 14
drag, startPoint x: 471, startPoint y: 189, endPoint x: 471, endPoint y: 185, distance: 3.9
click at [471, 186] on div "f473c2e80ab3f3e863eb217c6d7a359e.pdf" at bounding box center [515, 185] width 197 height 14
click at [472, 183] on div "f473c2e80ab3f3e863eb217c6d7a359e.pdf" at bounding box center [475, 184] width 92 height 5
drag, startPoint x: 356, startPoint y: 30, endPoint x: 354, endPoint y: 34, distance: 3.9
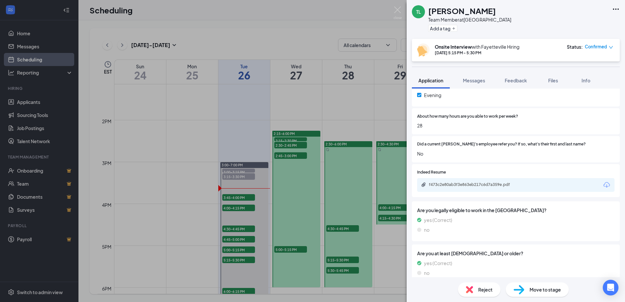
click at [356, 30] on div "TL Tiana Lucas Team Member at Fayetteville Add a tag Onsite Interview with Faye…" at bounding box center [312, 151] width 625 height 302
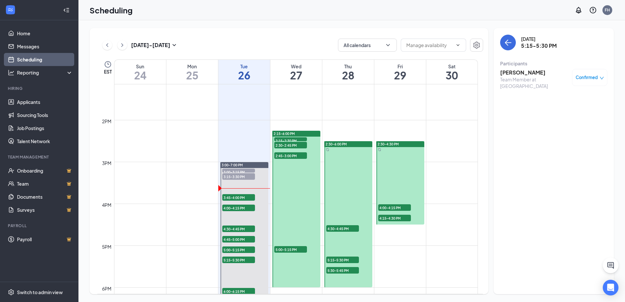
scroll to position [583, 0]
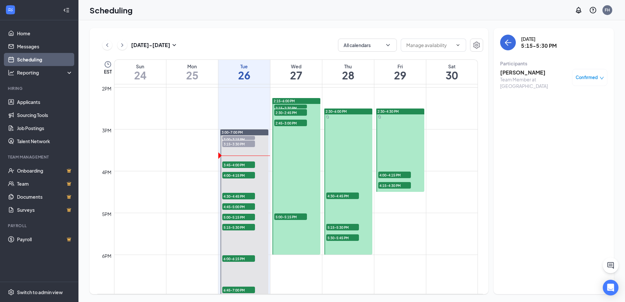
click at [344, 236] on span "5:30-5:45 PM" at bounding box center [342, 237] width 33 height 7
click at [405, 172] on span "4:00-4:15 PM" at bounding box center [394, 175] width 33 height 7
click at [526, 72] on h3 "Adrian Mahorn-Blue" at bounding box center [534, 72] width 69 height 7
